Goal: Information Seeking & Learning: Learn about a topic

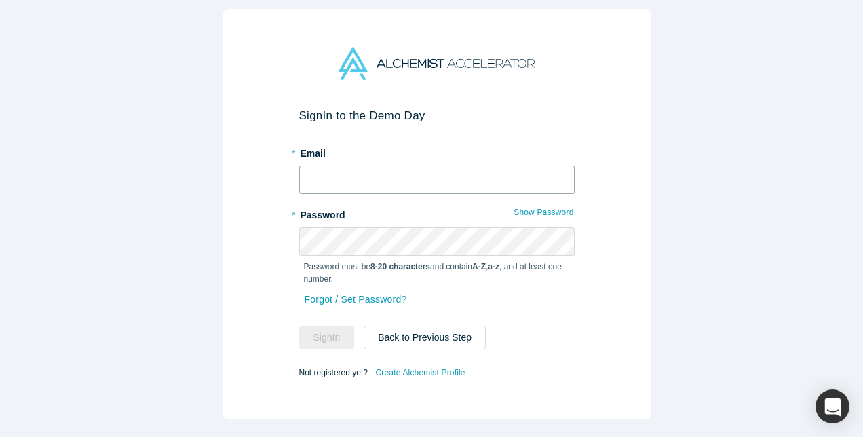
type input "[EMAIL_ADDRESS][PERSON_NAME][DOMAIN_NAME]"
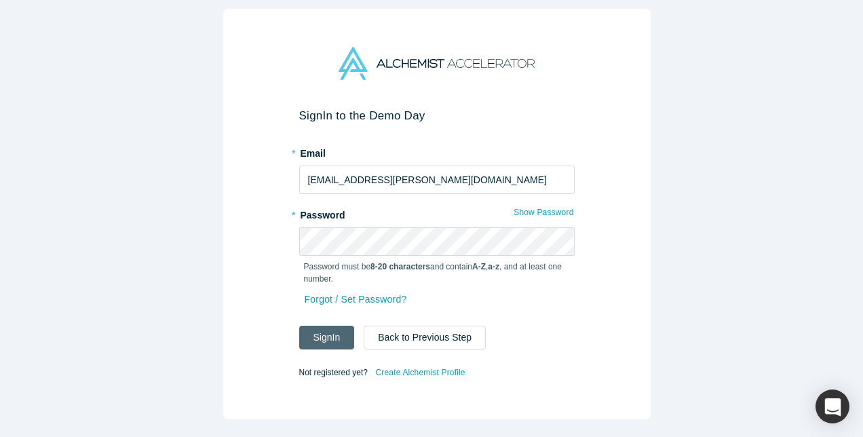
click at [330, 332] on button "Sign In" at bounding box center [327, 338] width 56 height 24
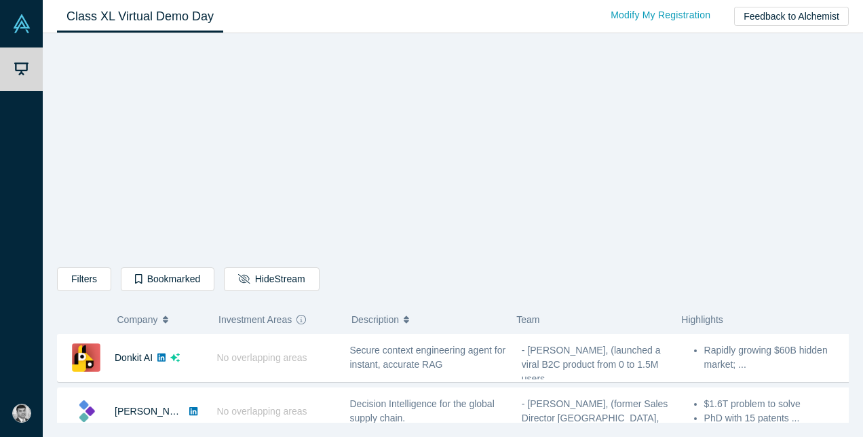
click at [516, 305] on div "Team" at bounding box center [591, 319] width 165 height 28
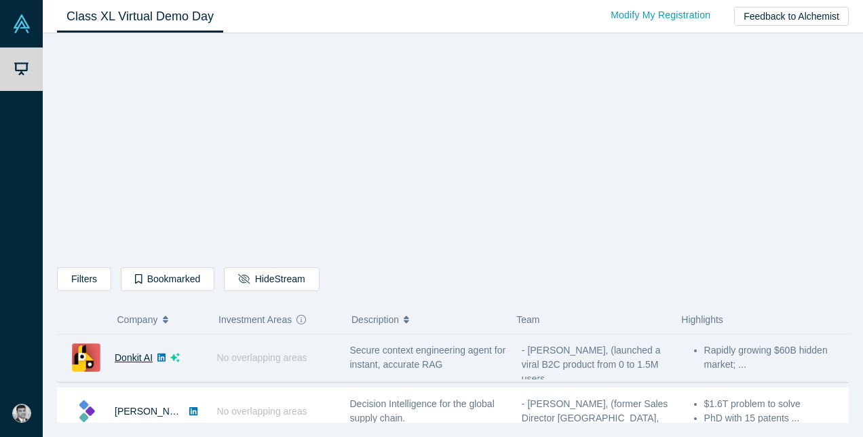
click at [142, 352] on link "Donkit AI" at bounding box center [134, 357] width 38 height 11
